Goal: Information Seeking & Learning: Learn about a topic

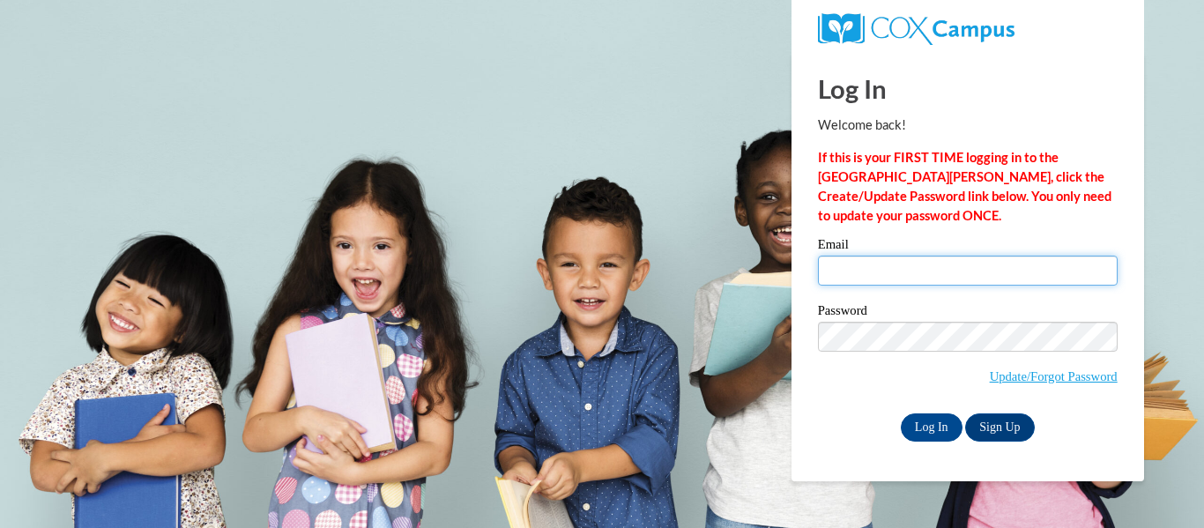
click at [946, 274] on input "Email" at bounding box center [968, 271] width 300 height 30
click at [847, 361] on span "Update/Forgot Password" at bounding box center [968, 358] width 300 height 73
click at [874, 274] on input "Email" at bounding box center [968, 271] width 300 height 30
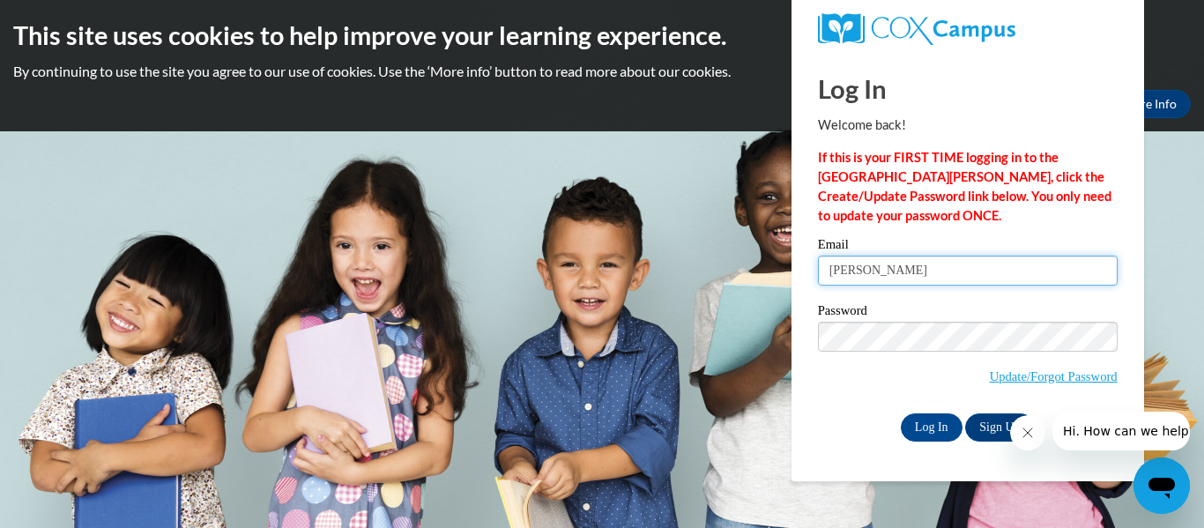
click at [925, 276] on input "langley" at bounding box center [968, 271] width 300 height 30
type input "langley.brandon.l@muscogee.k12.ga.us"
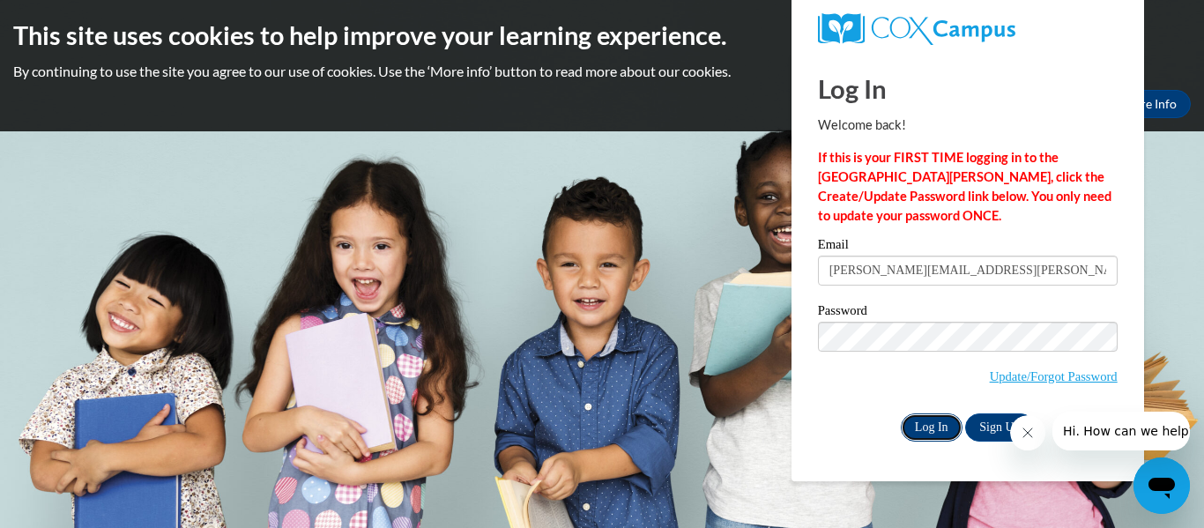
click at [937, 426] on input "Log In" at bounding box center [932, 427] width 62 height 28
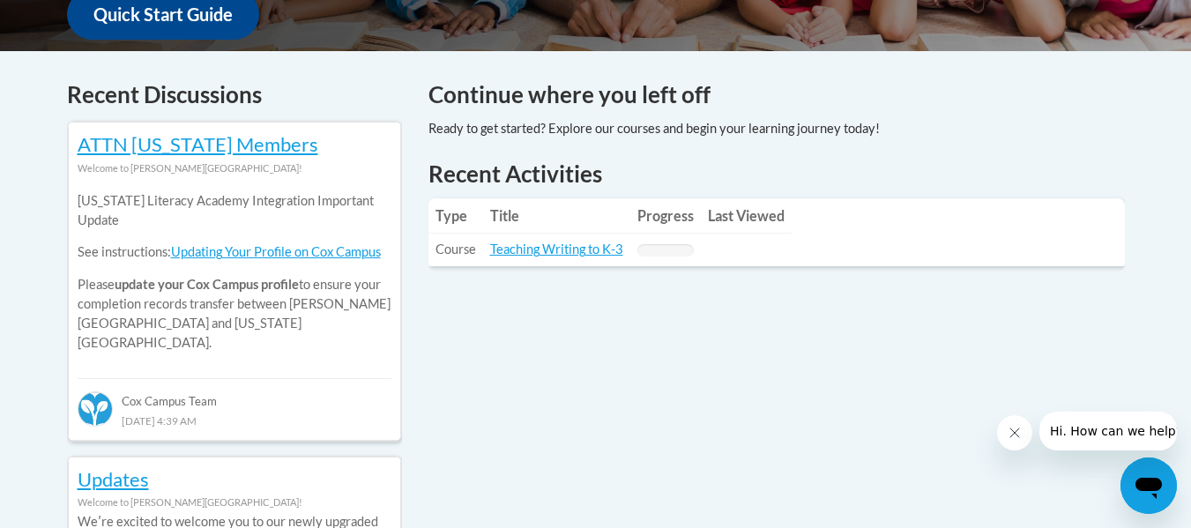
scroll to position [700, 0]
click at [568, 249] on link "Teaching Writing to K-3" at bounding box center [556, 248] width 133 height 15
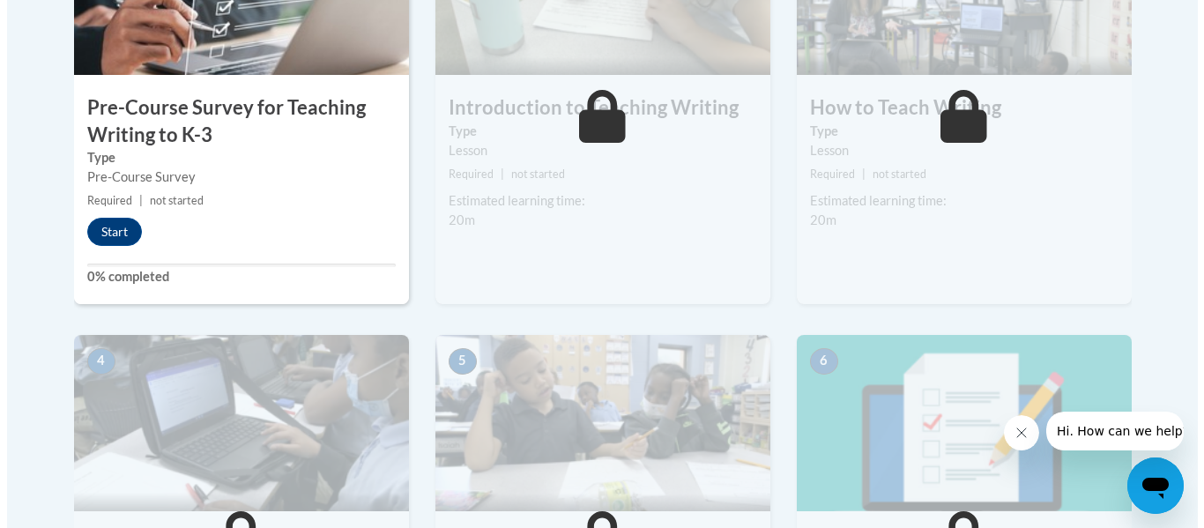
scroll to position [695, 0]
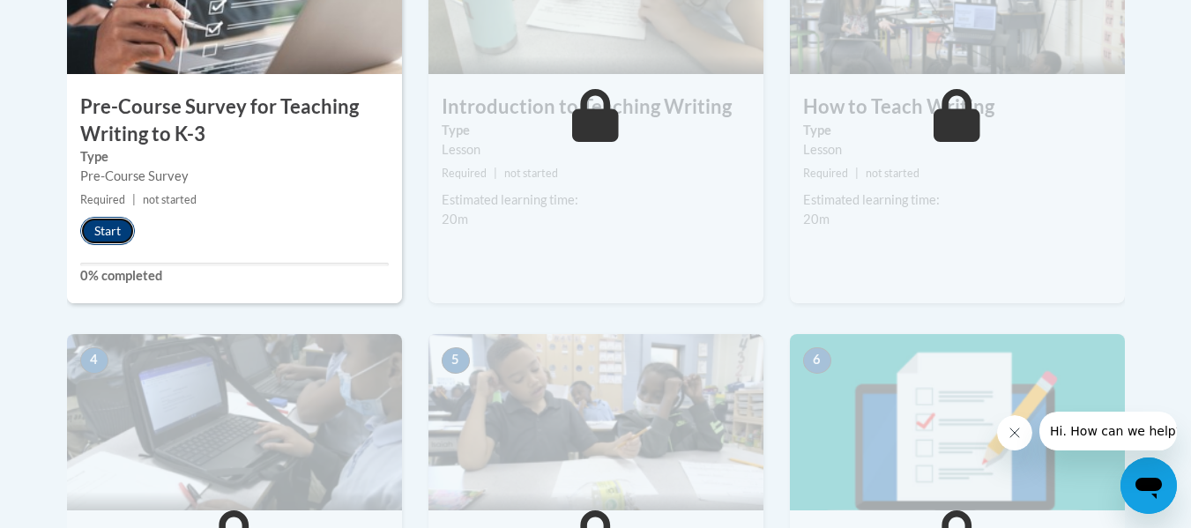
click at [99, 227] on button "Start" at bounding box center [107, 231] width 55 height 28
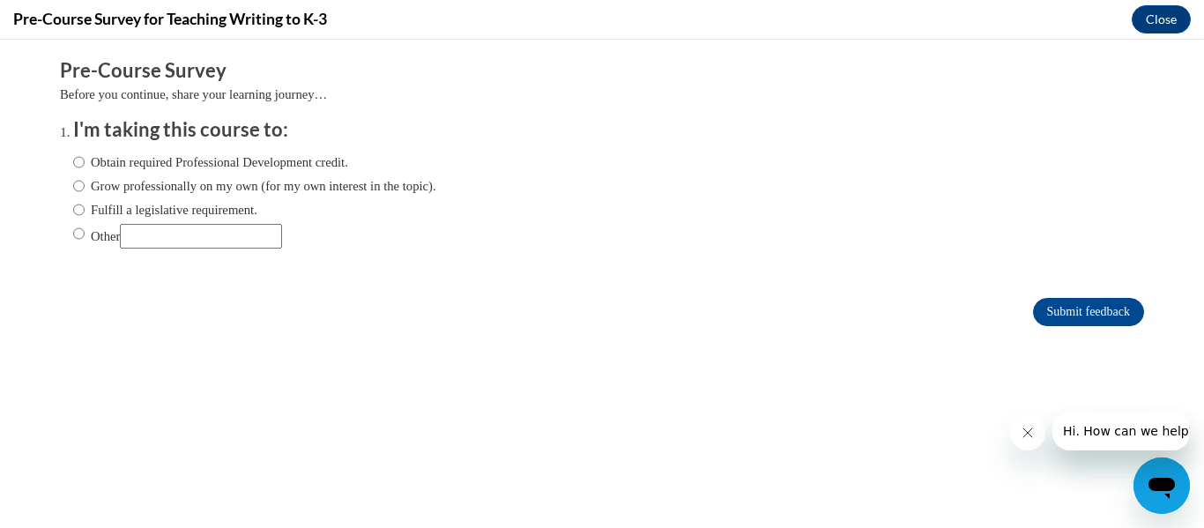
scroll to position [0, 0]
click at [73, 156] on input "Obtain required Professional Development credit." at bounding box center [78, 162] width 11 height 19
radio input "true"
click at [1045, 305] on input "Submit feedback" at bounding box center [1088, 312] width 111 height 28
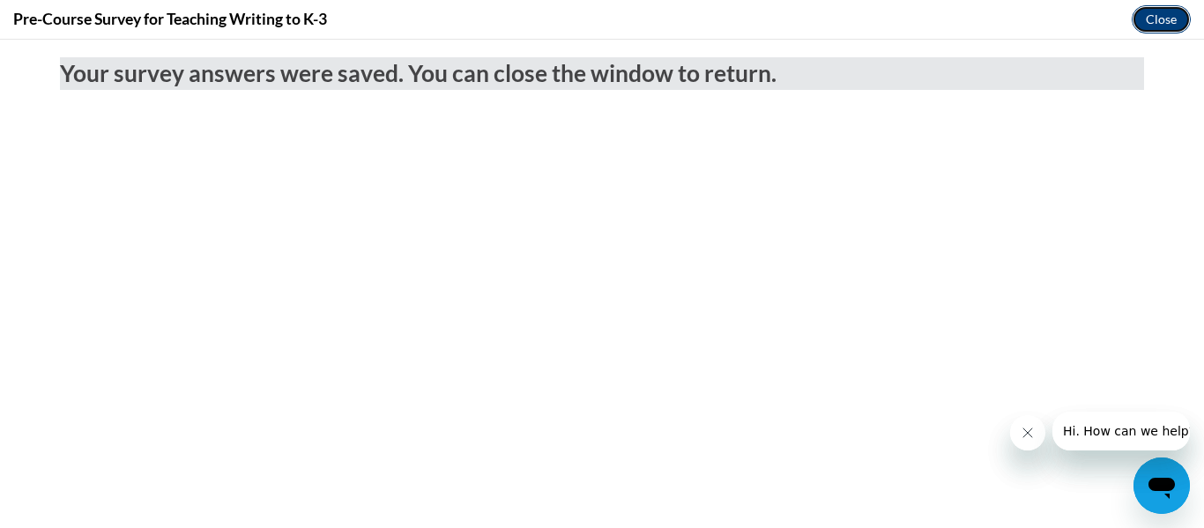
click at [1167, 12] on button "Close" at bounding box center [1161, 19] width 59 height 28
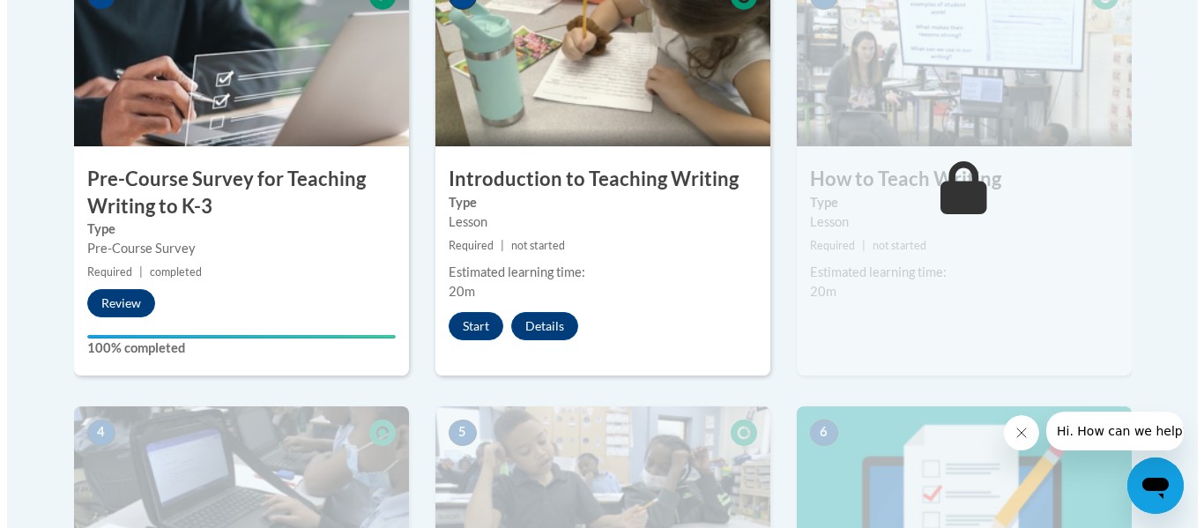
scroll to position [623, 0]
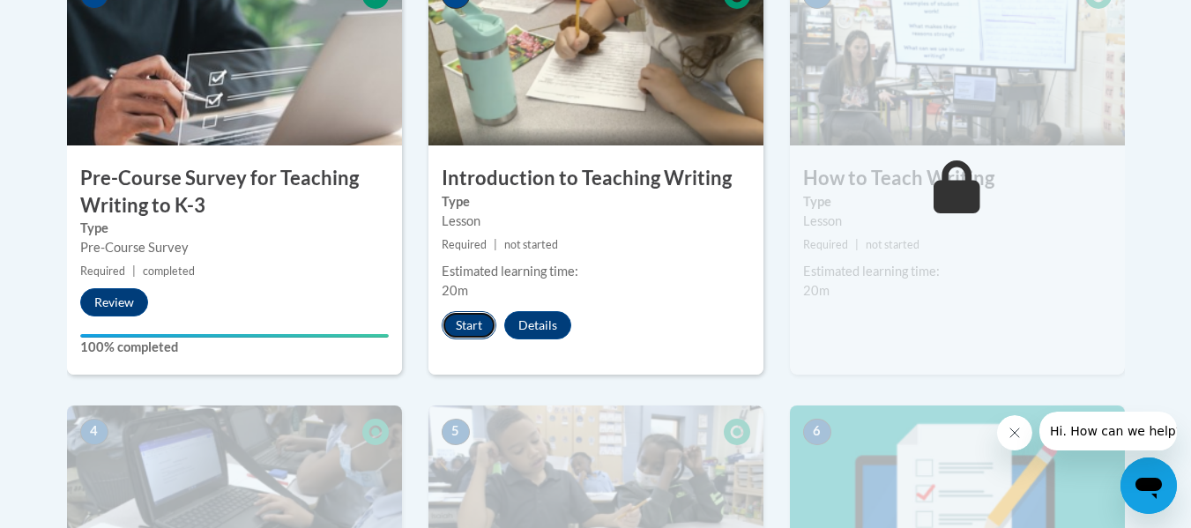
click at [462, 313] on button "Start" at bounding box center [469, 325] width 55 height 28
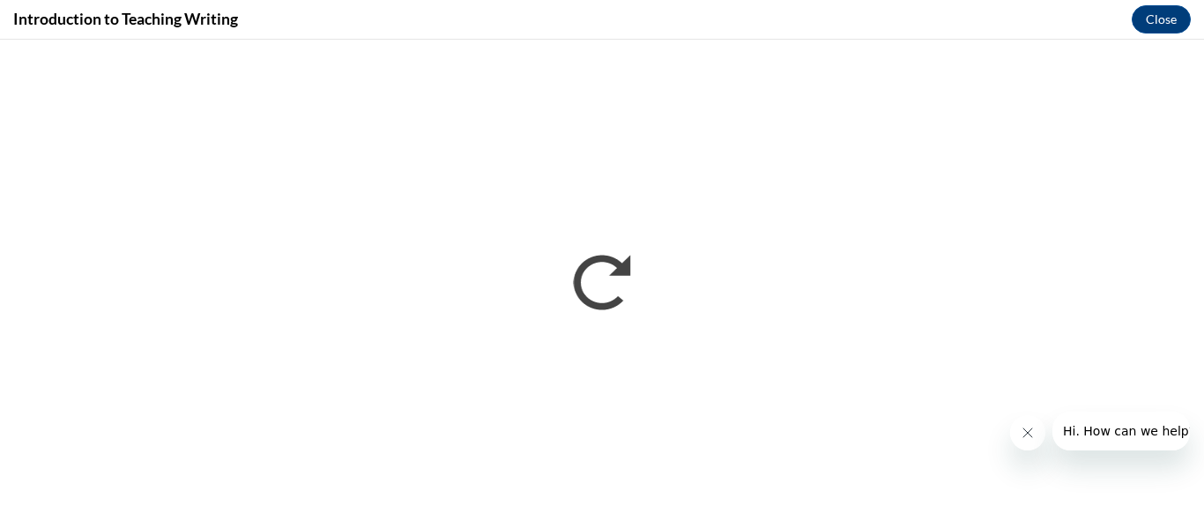
scroll to position [0, 0]
